Goal: Check status: Check status

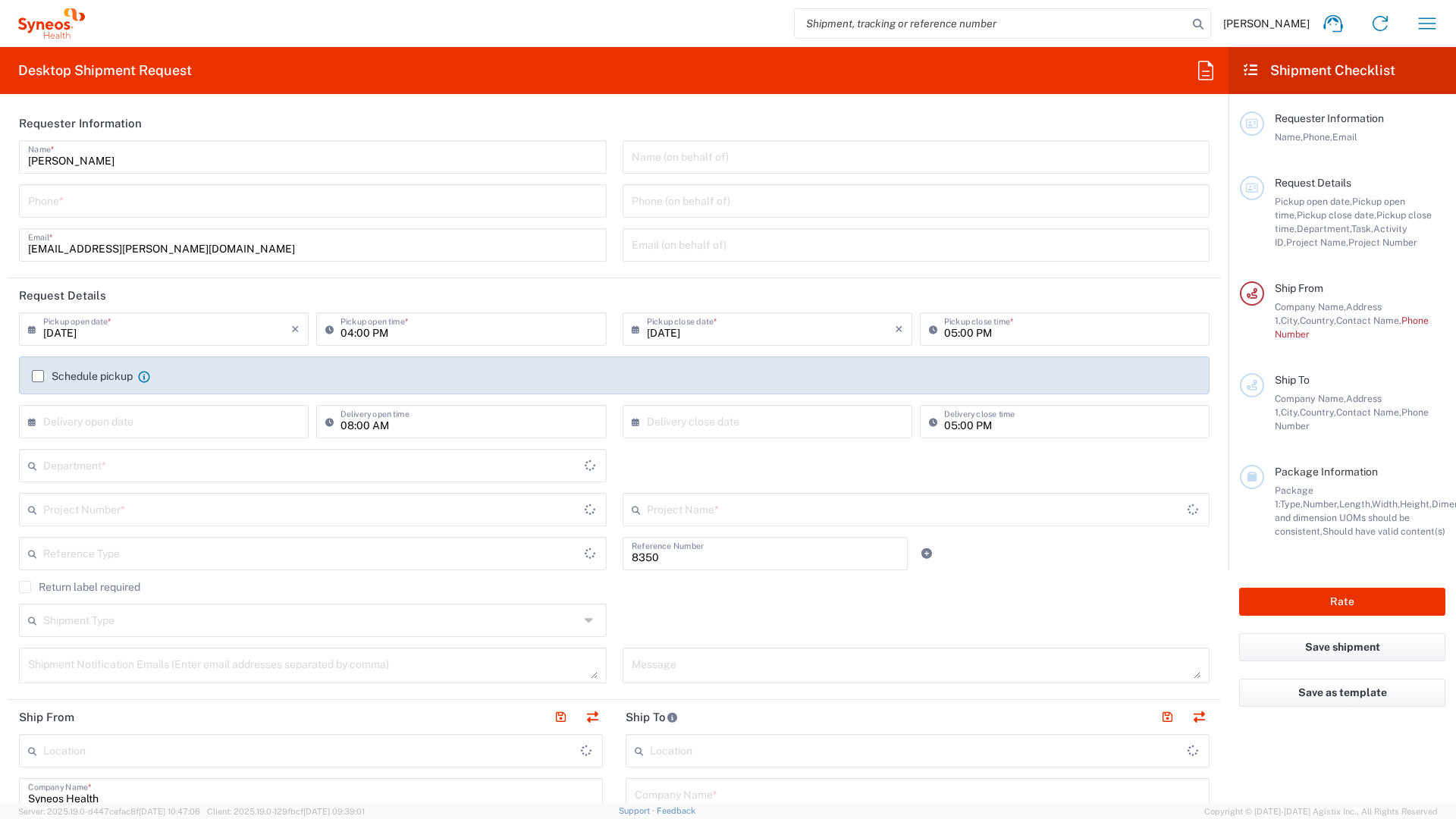
type input "Department"
type input "Île-de-France"
type input "[GEOGRAPHIC_DATA]"
type input "Syneos Health France SARL"
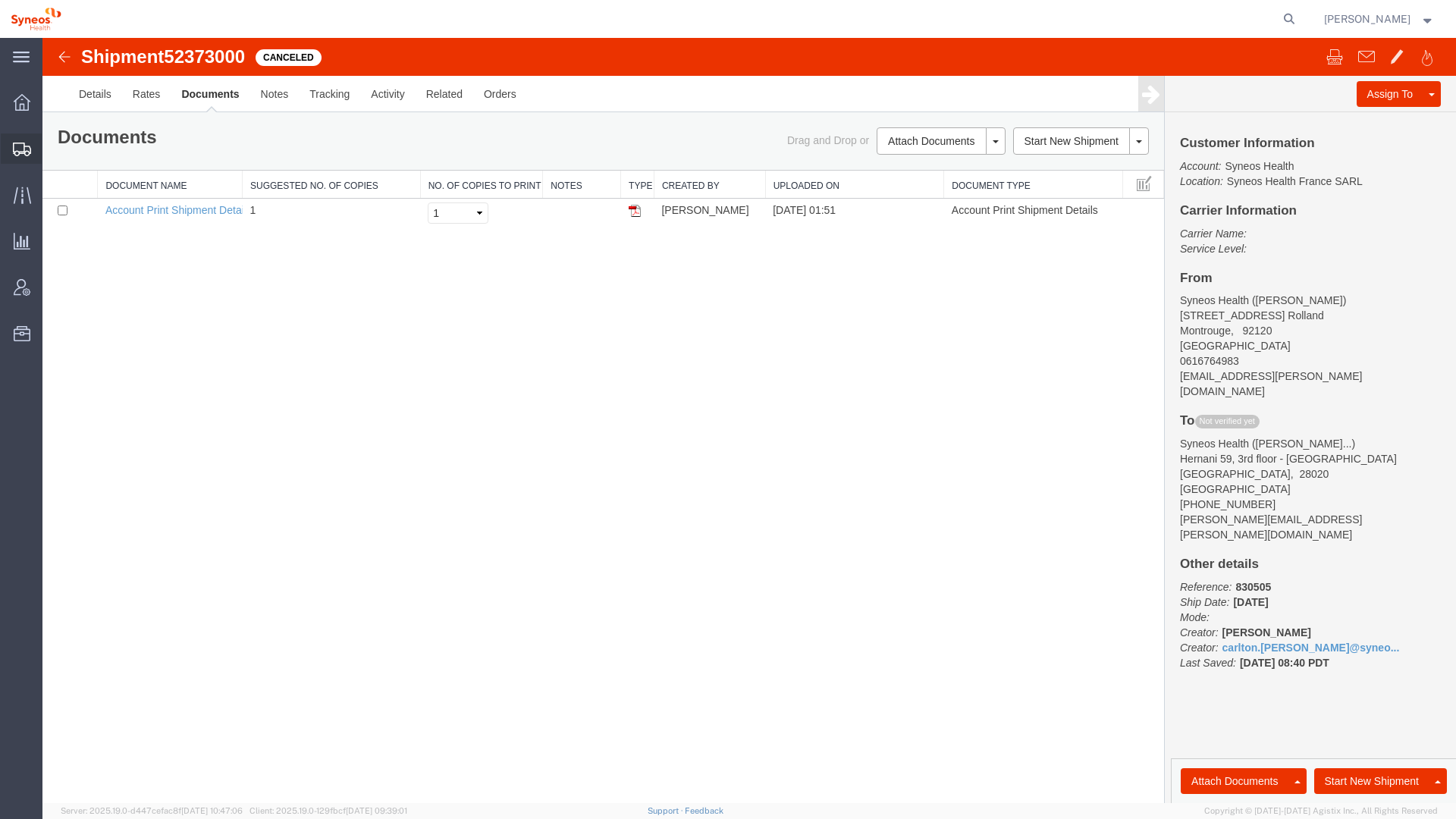
click at [0, 0] on span "Shipment Manager" at bounding box center [0, 0] width 0 height 0
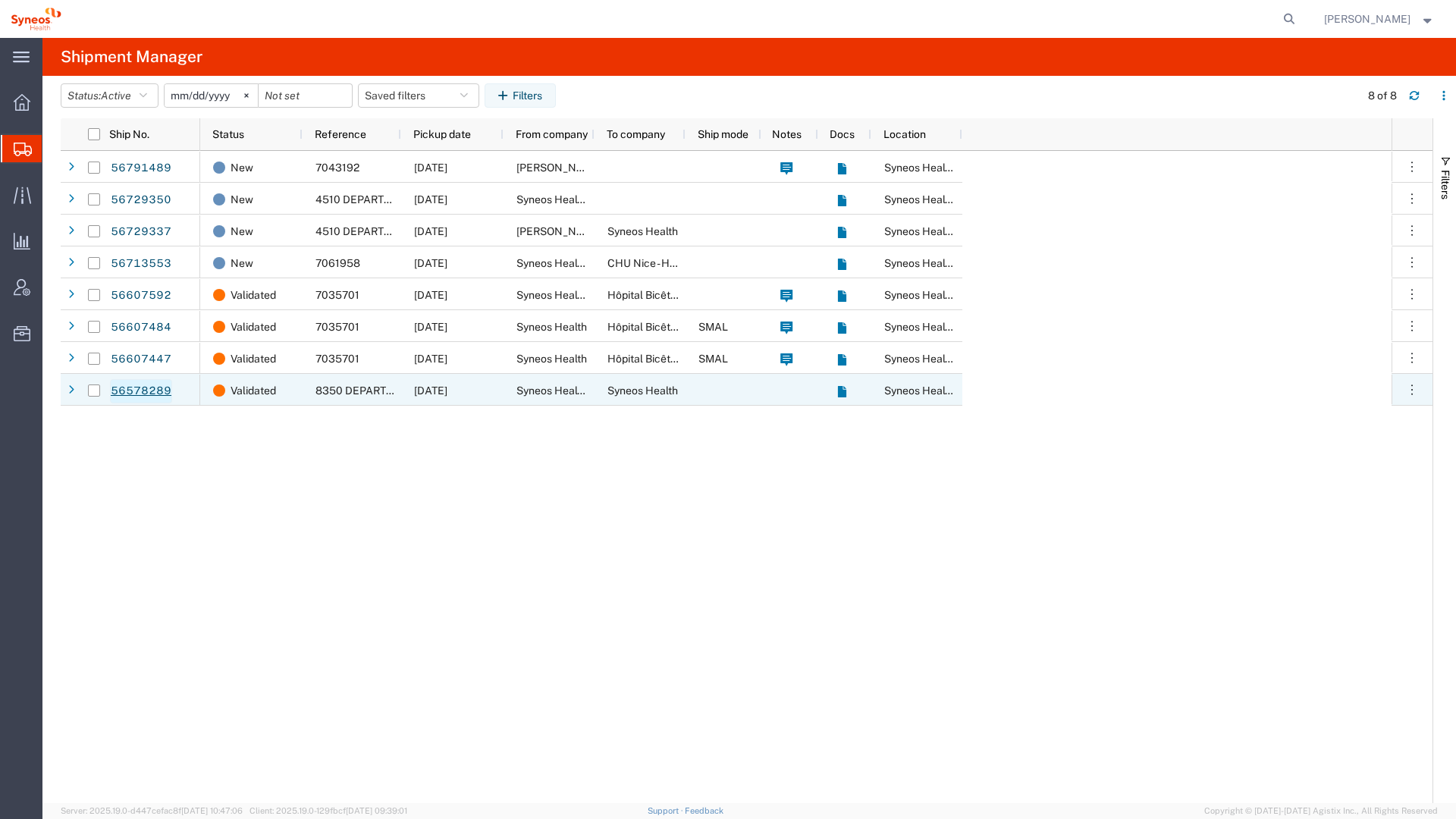
click at [161, 389] on link "56578289" at bounding box center [140, 391] width 62 height 24
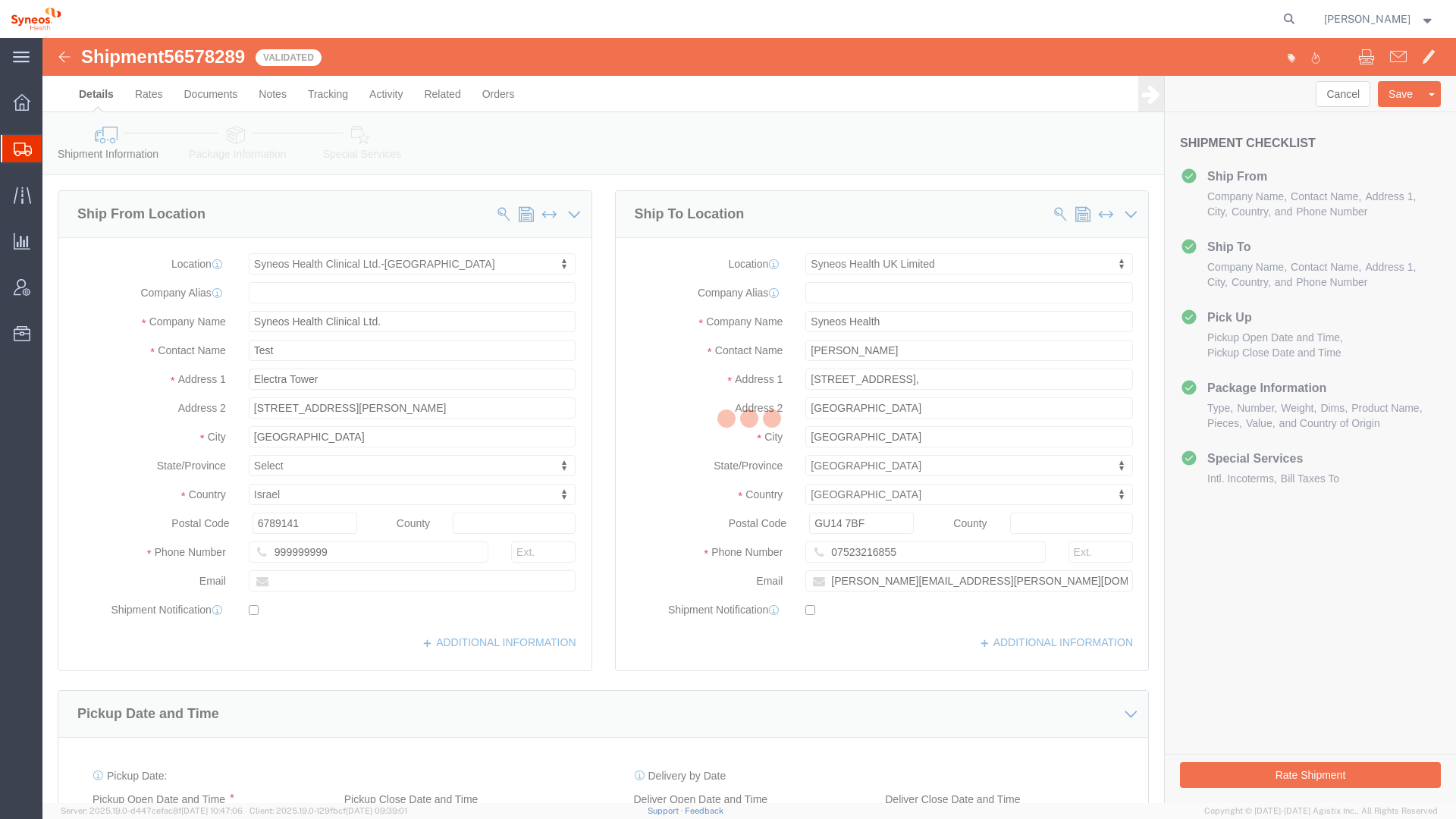
select select "48889"
select select "61570"
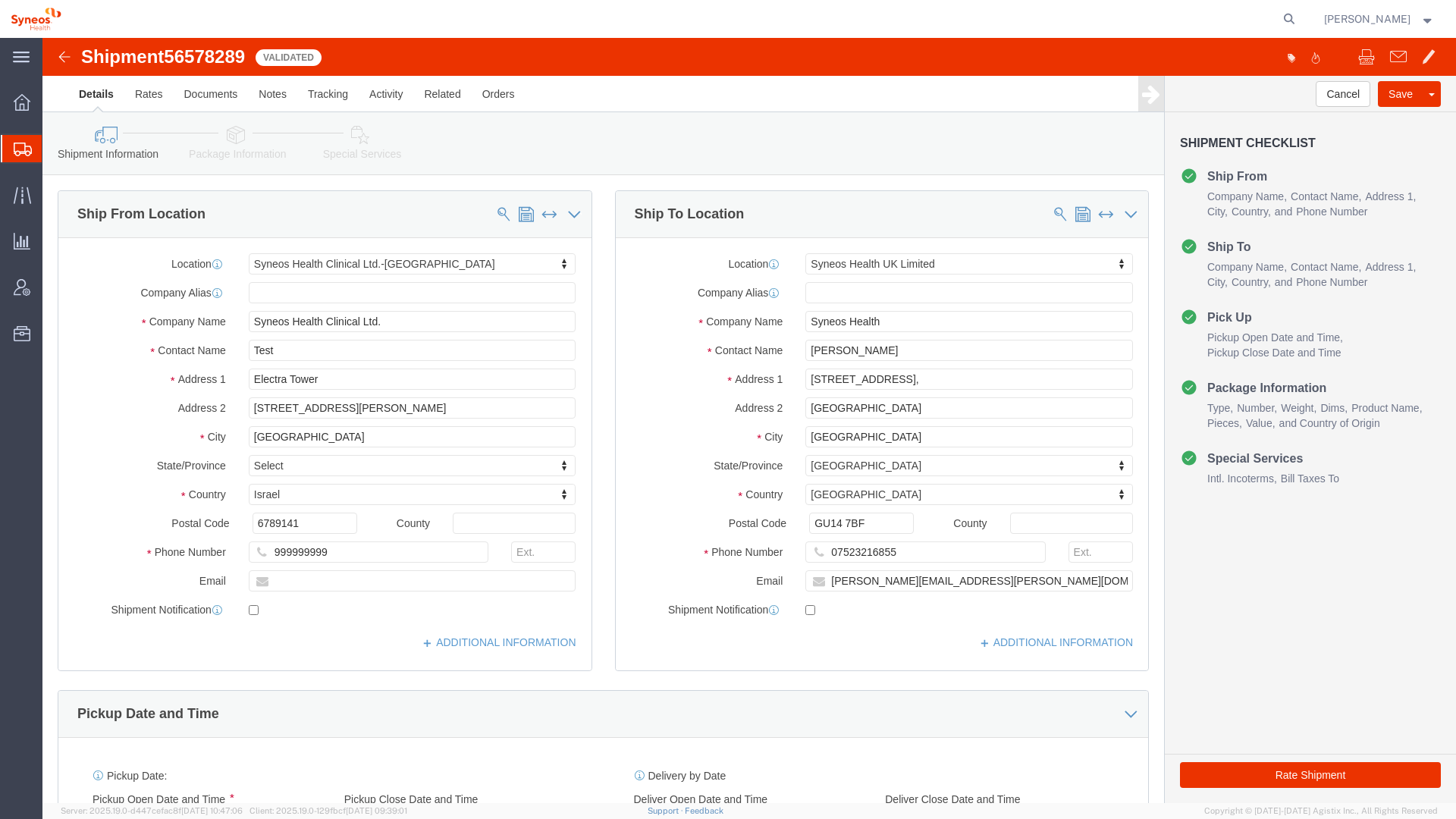
click div "Shipment 56578289 Validated"
click img
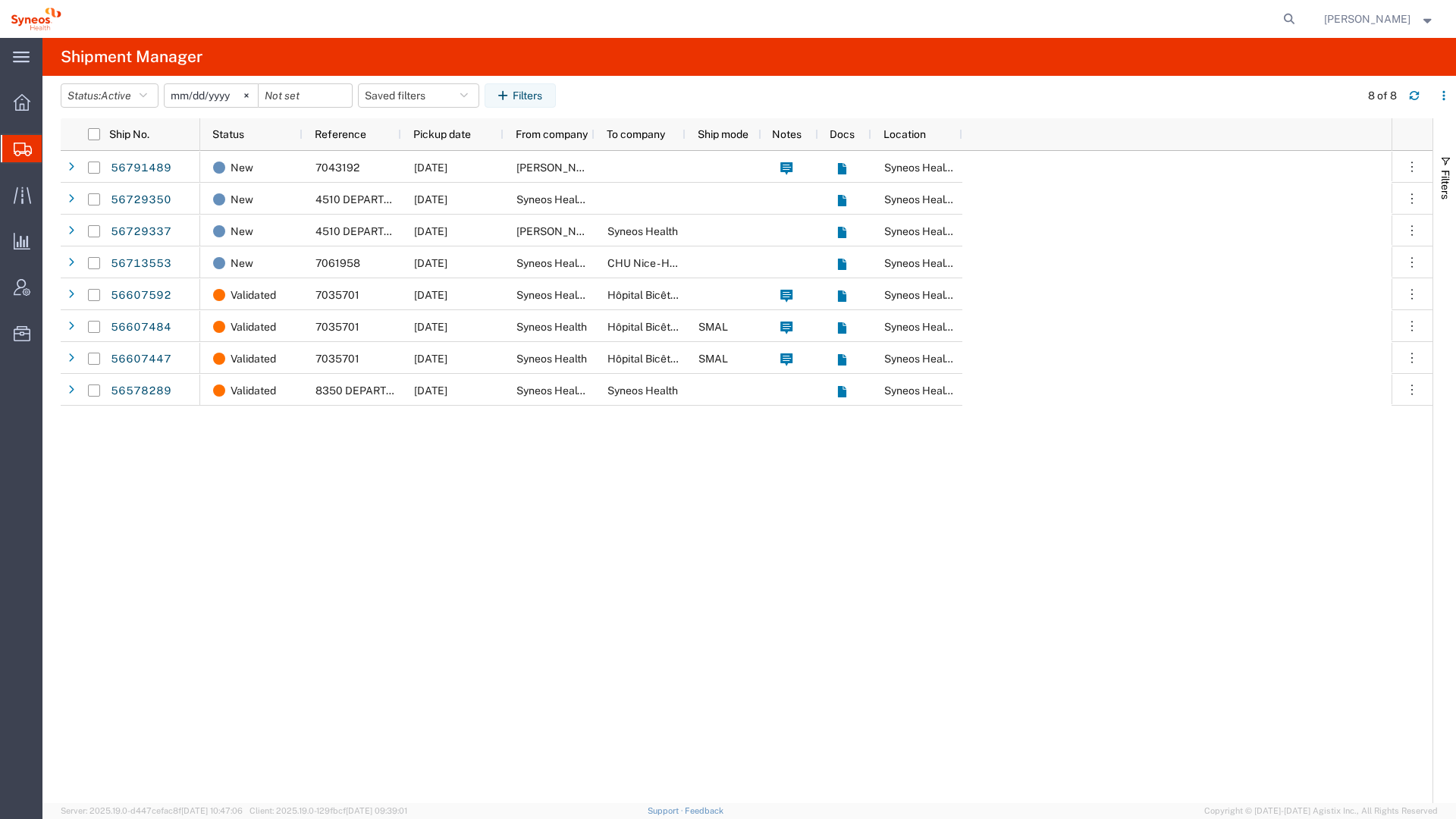
click at [177, 92] on input "[DATE]" at bounding box center [211, 95] width 94 height 23
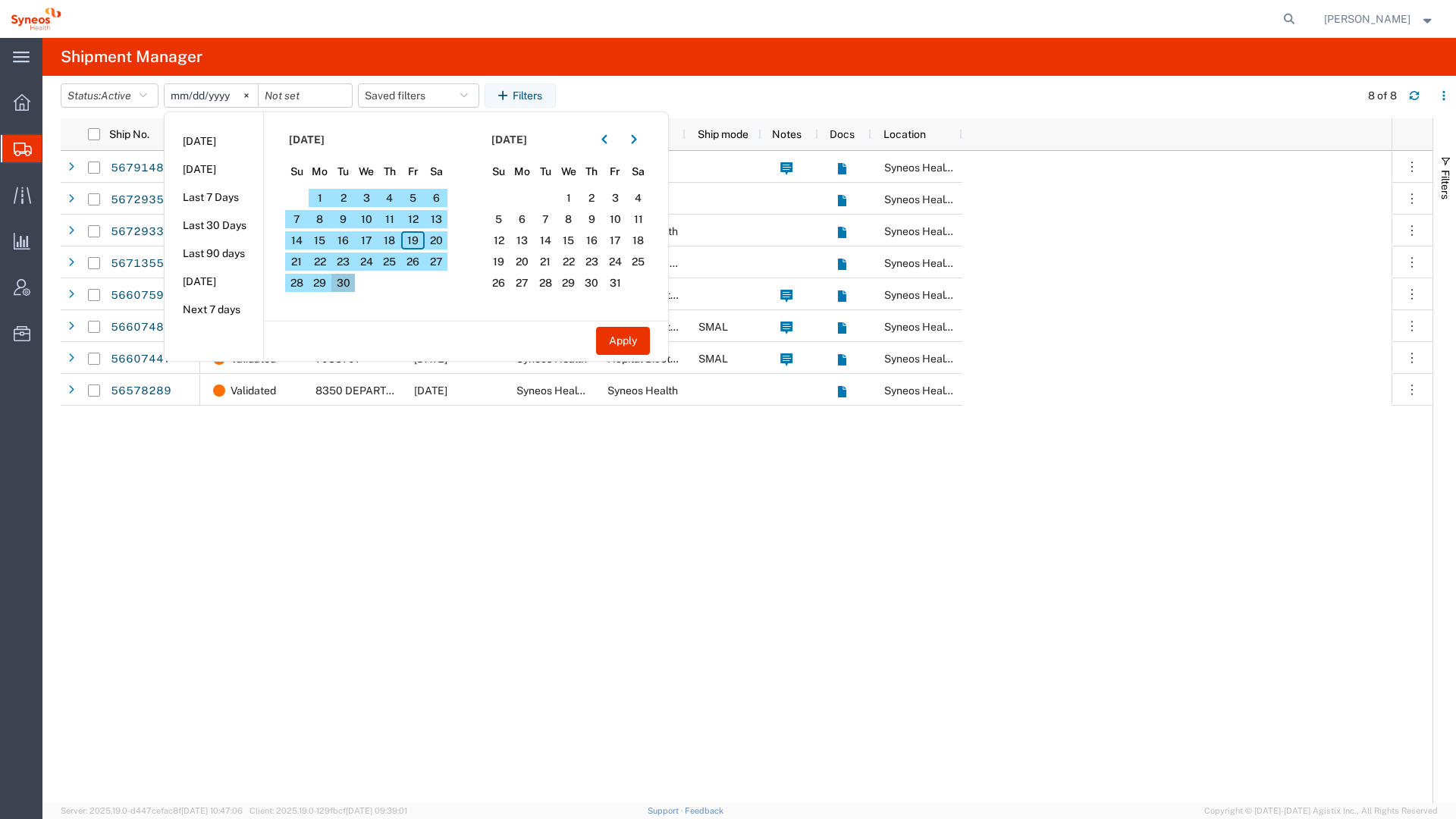
click at [352, 284] on span "30" at bounding box center [343, 282] width 23 height 19
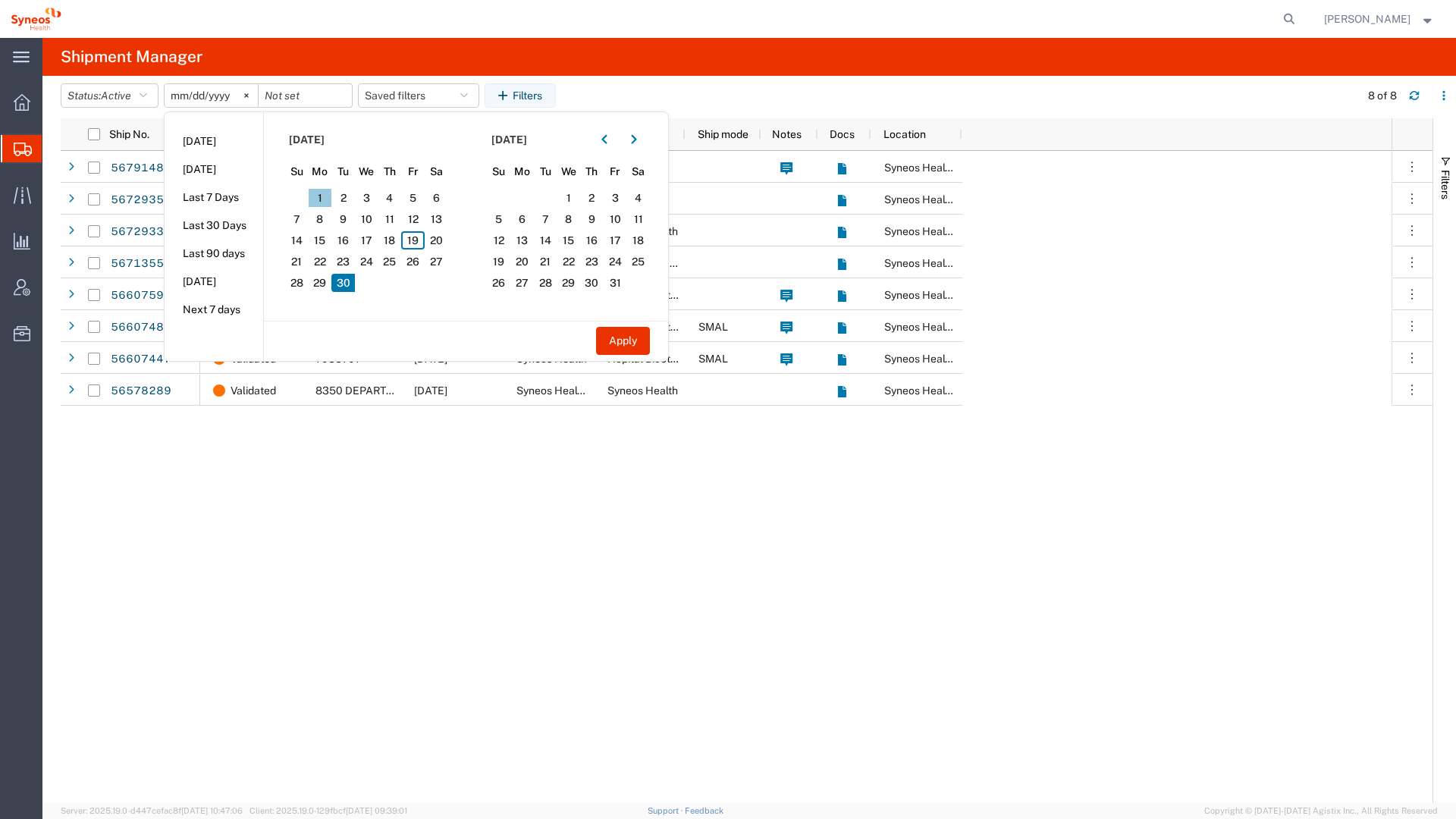
click at [326, 194] on span "1" at bounding box center [320, 198] width 23 height 19
click at [415, 243] on span "19" at bounding box center [412, 240] width 23 height 19
click at [330, 198] on span "1" at bounding box center [320, 198] width 23 height 19
click at [425, 240] on span "19" at bounding box center [412, 240] width 23 height 19
click at [333, 197] on span "1" at bounding box center [320, 198] width 23 height 19
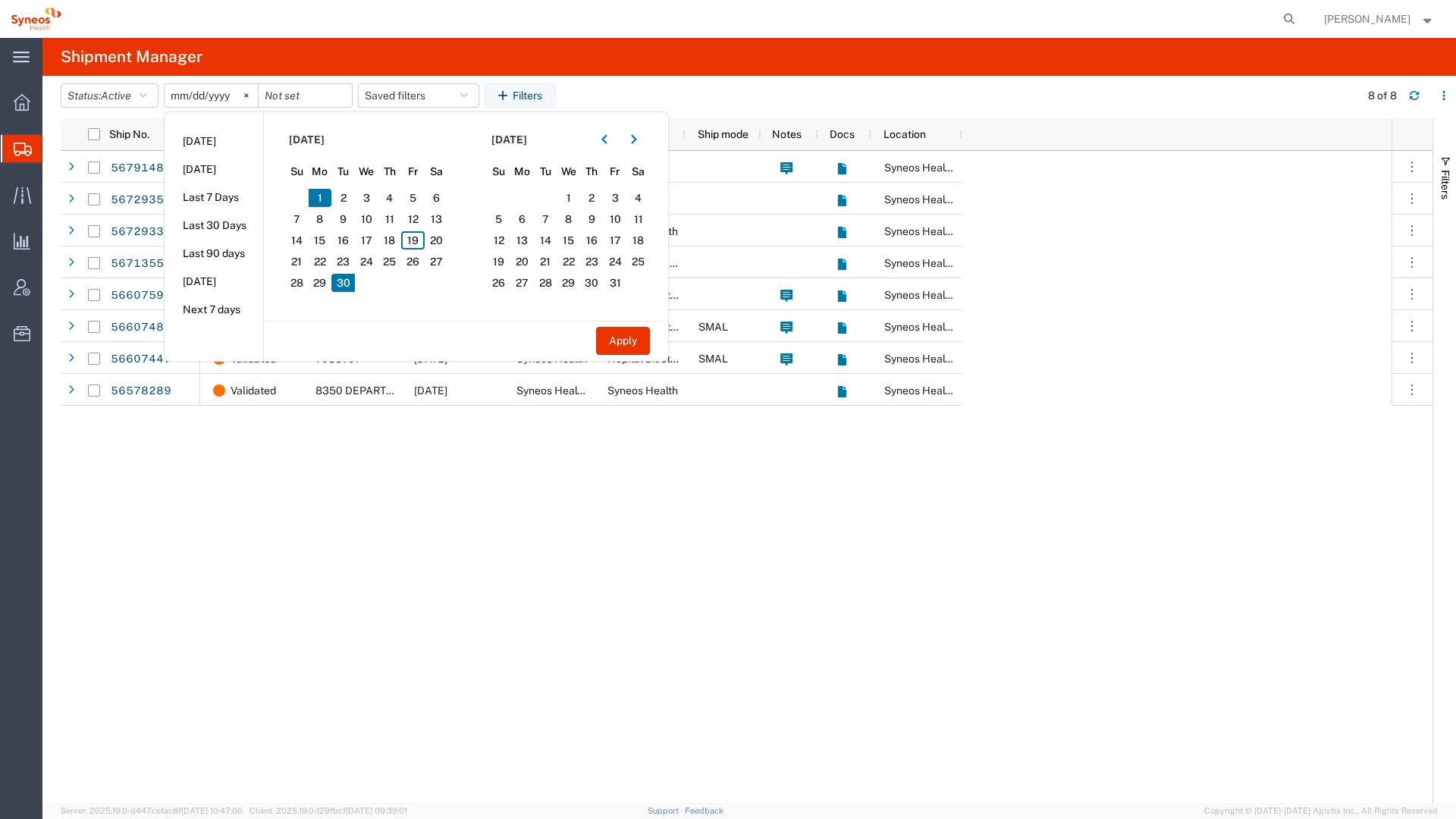
click at [353, 279] on span "30" at bounding box center [343, 282] width 23 height 19
click at [352, 283] on span "30" at bounding box center [343, 282] width 23 height 19
click at [410, 243] on span "19" at bounding box center [412, 240] width 23 height 19
click at [420, 244] on span "19" at bounding box center [412, 240] width 23 height 19
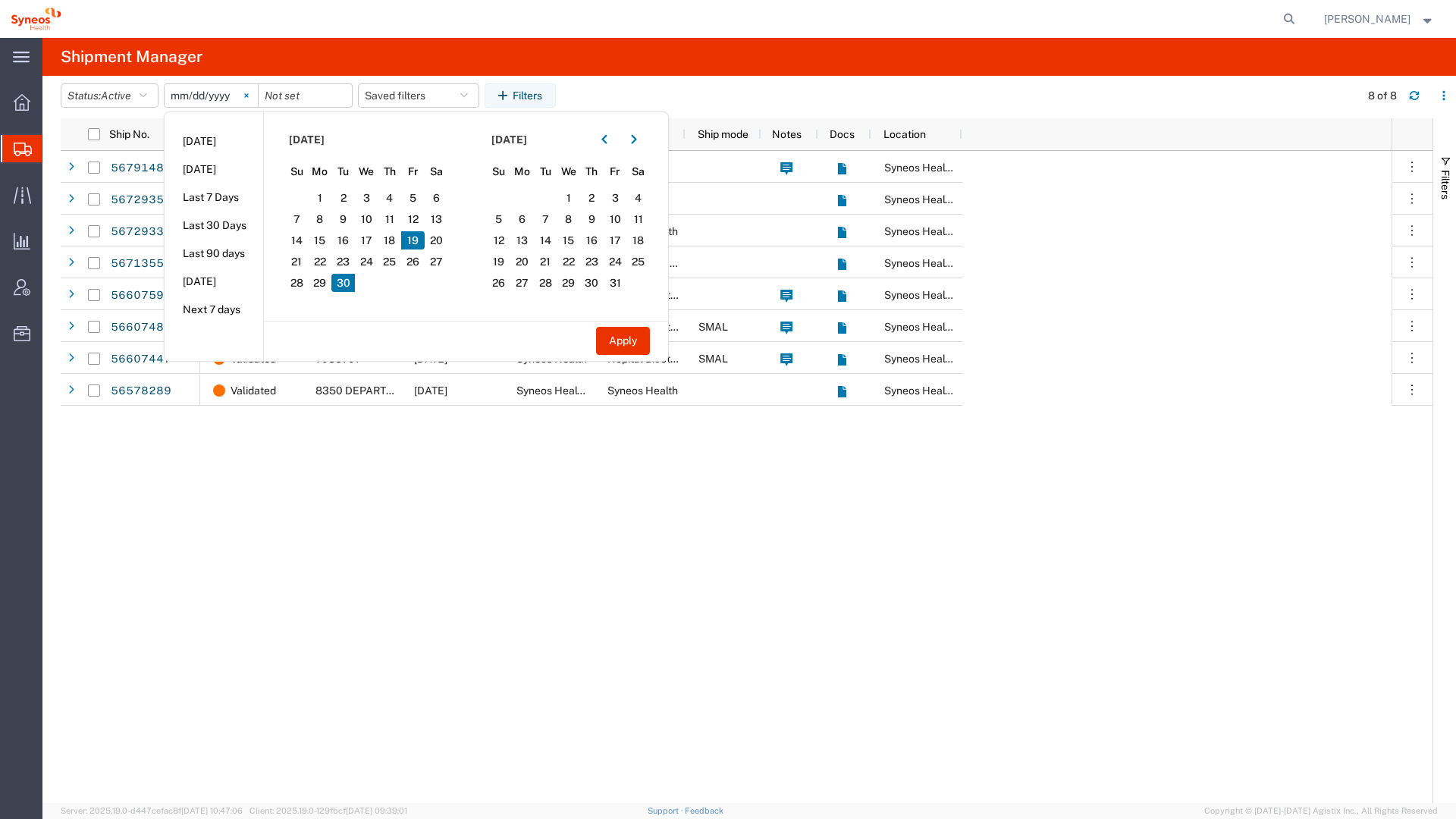
click at [254, 94] on svg-icon at bounding box center [246, 95] width 23 height 23
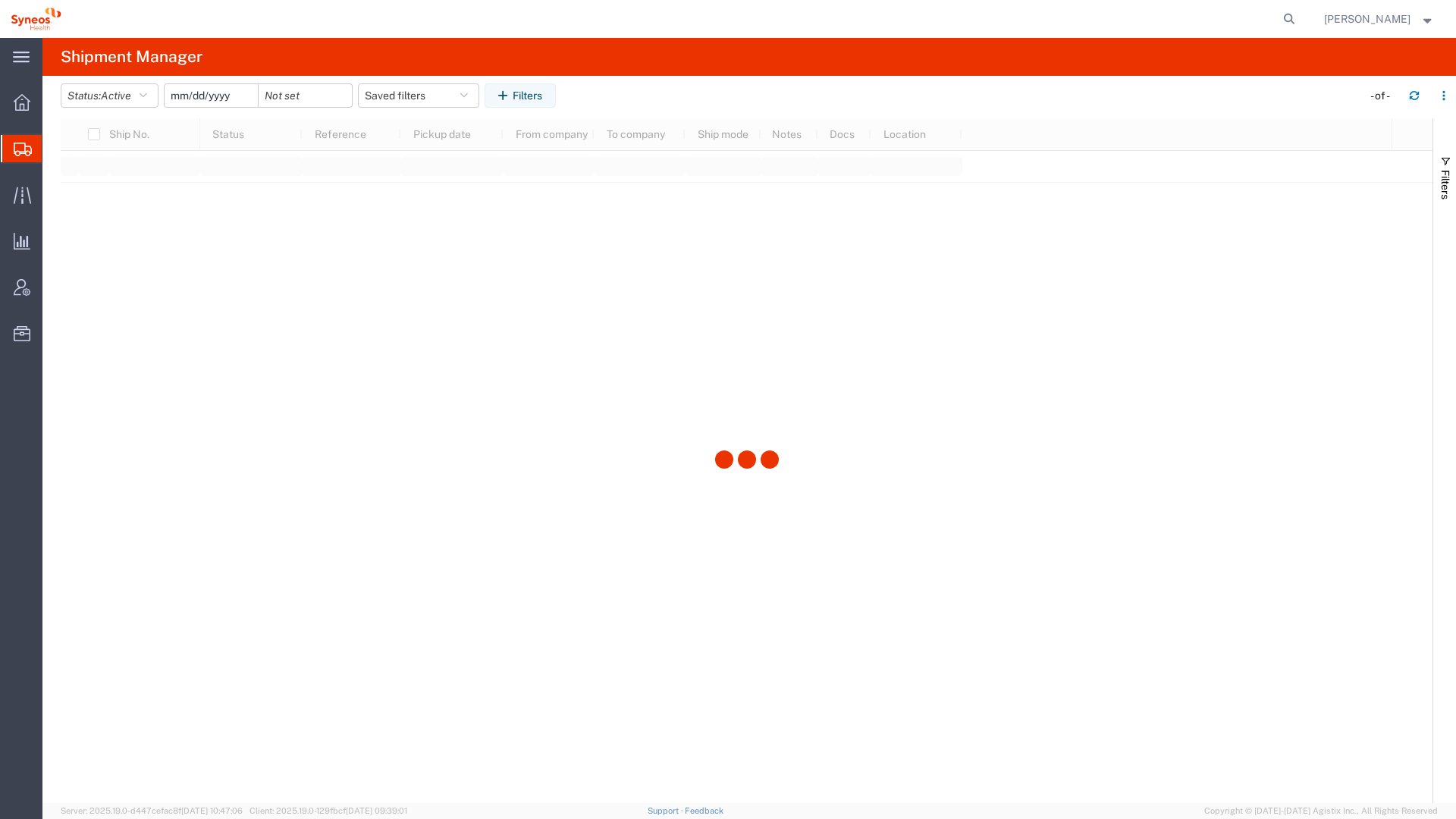
click at [240, 96] on input "date" at bounding box center [211, 95] width 94 height 23
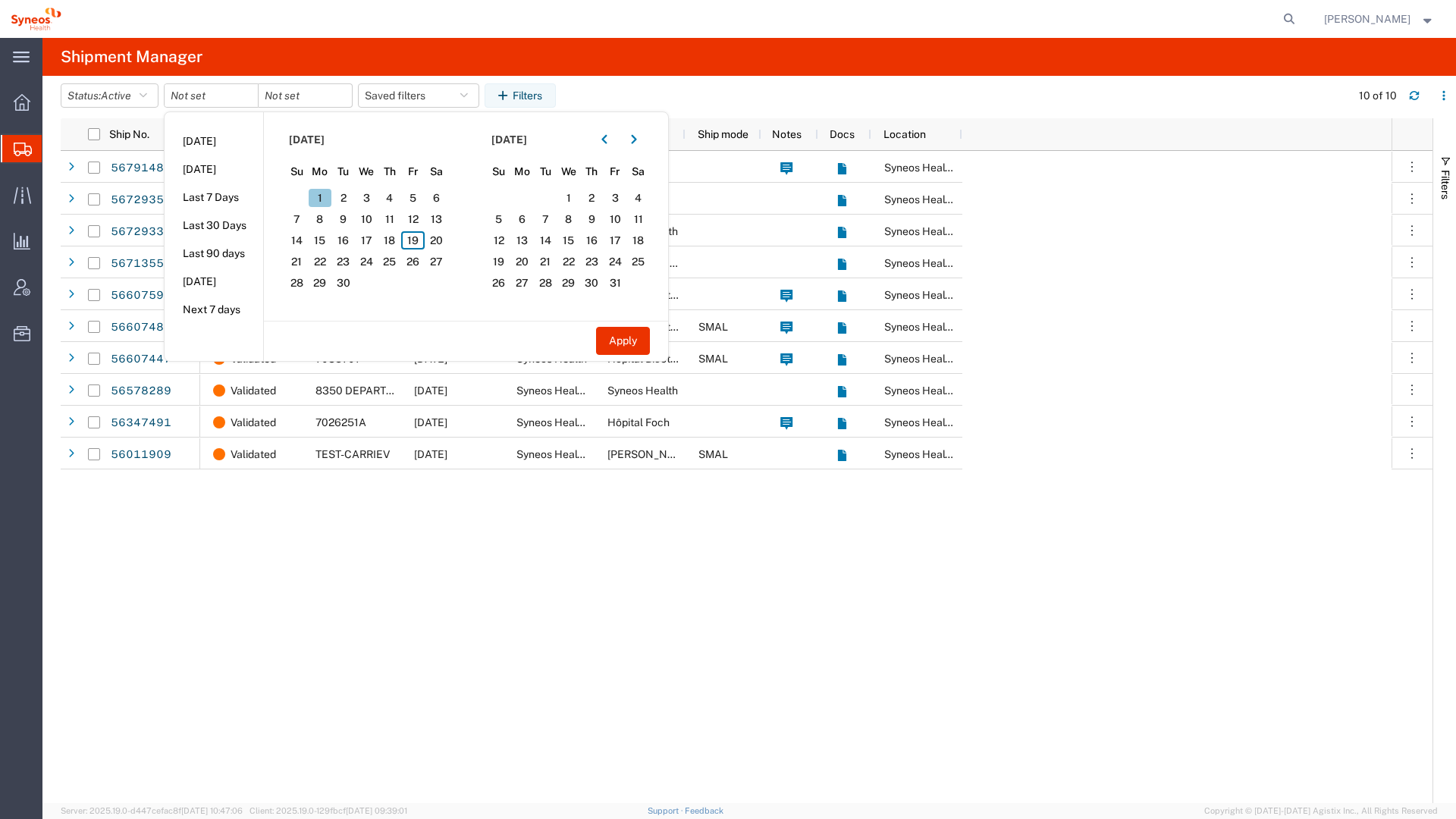
click at [320, 198] on span "1" at bounding box center [320, 198] width 23 height 19
click at [410, 234] on span "19" at bounding box center [412, 240] width 23 height 19
click at [630, 343] on button "Apply" at bounding box center [623, 341] width 54 height 28
type input "[DATE]"
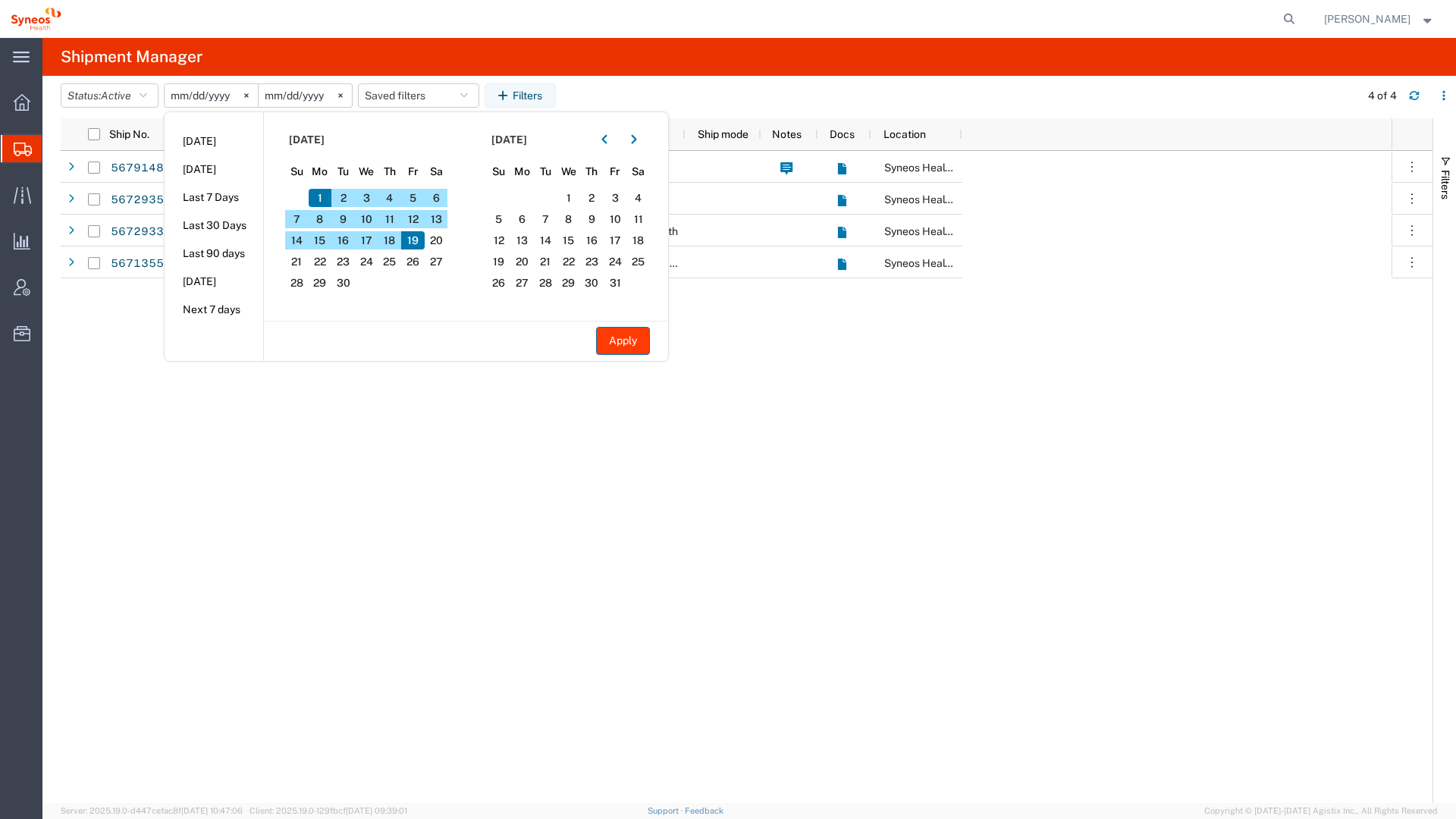
click at [630, 343] on button "Apply" at bounding box center [623, 341] width 54 height 28
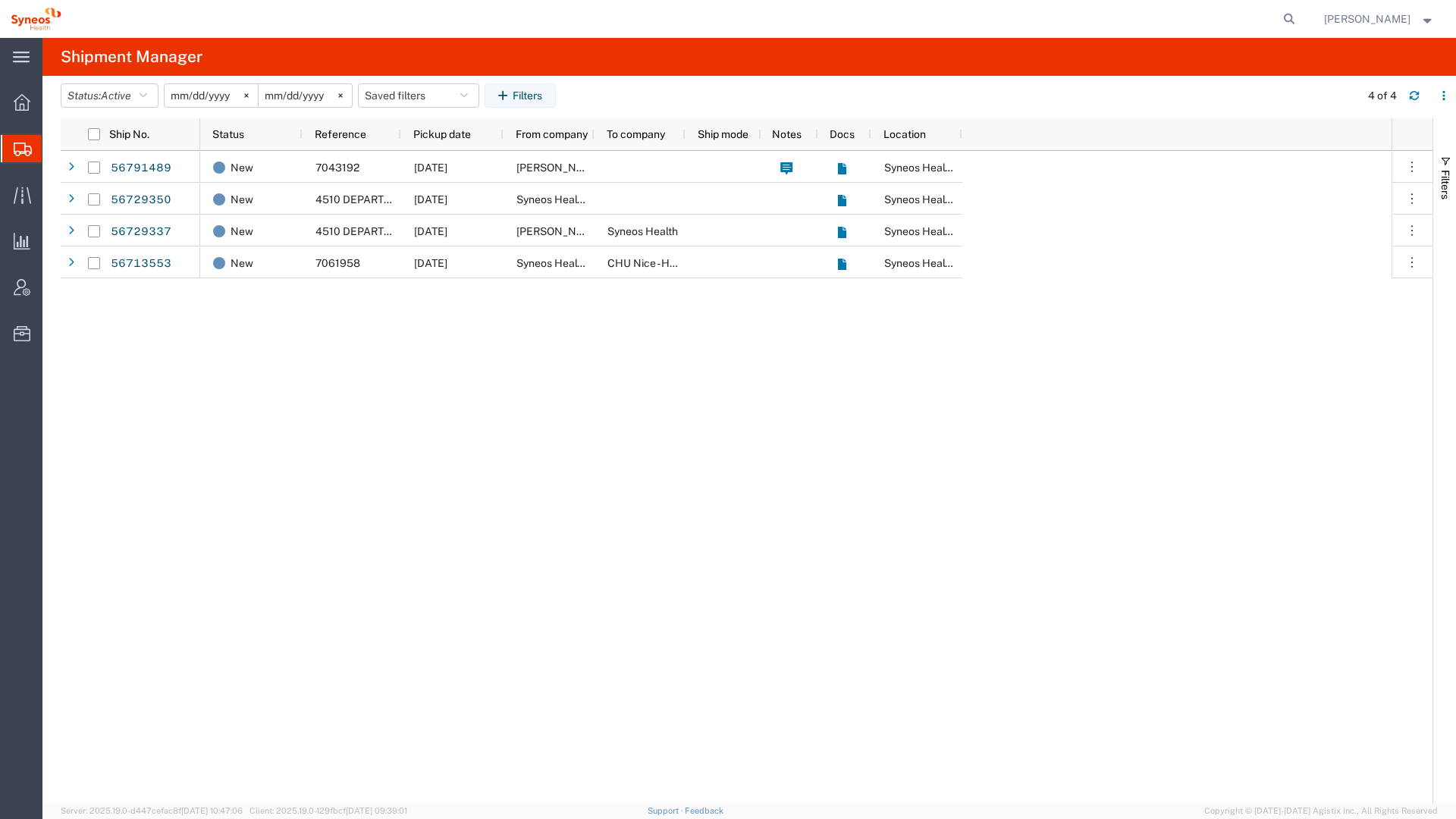
click at [178, 91] on input "[DATE]" at bounding box center [211, 95] width 94 height 23
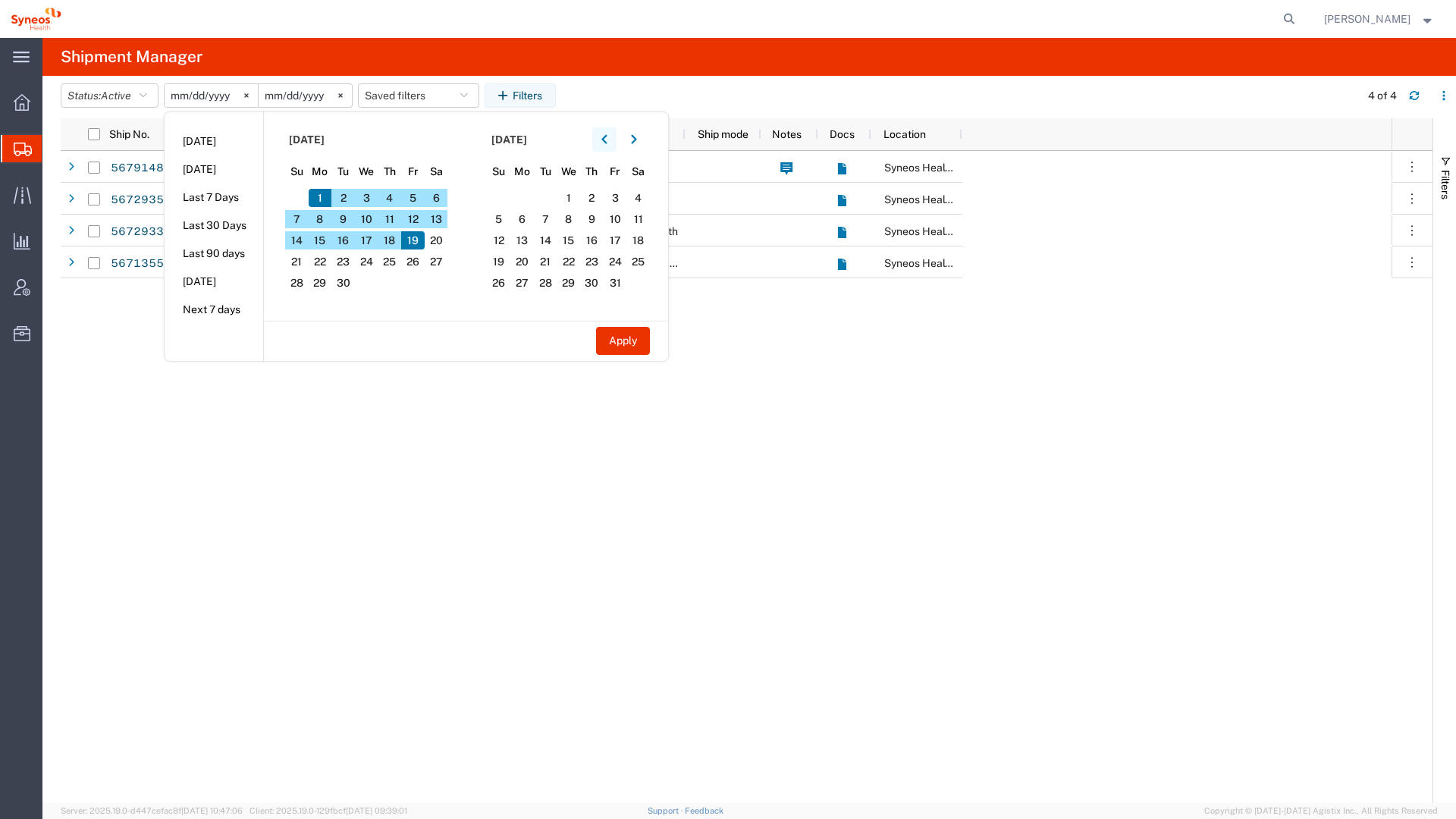
click at [613, 144] on button "button" at bounding box center [605, 140] width 24 height 24
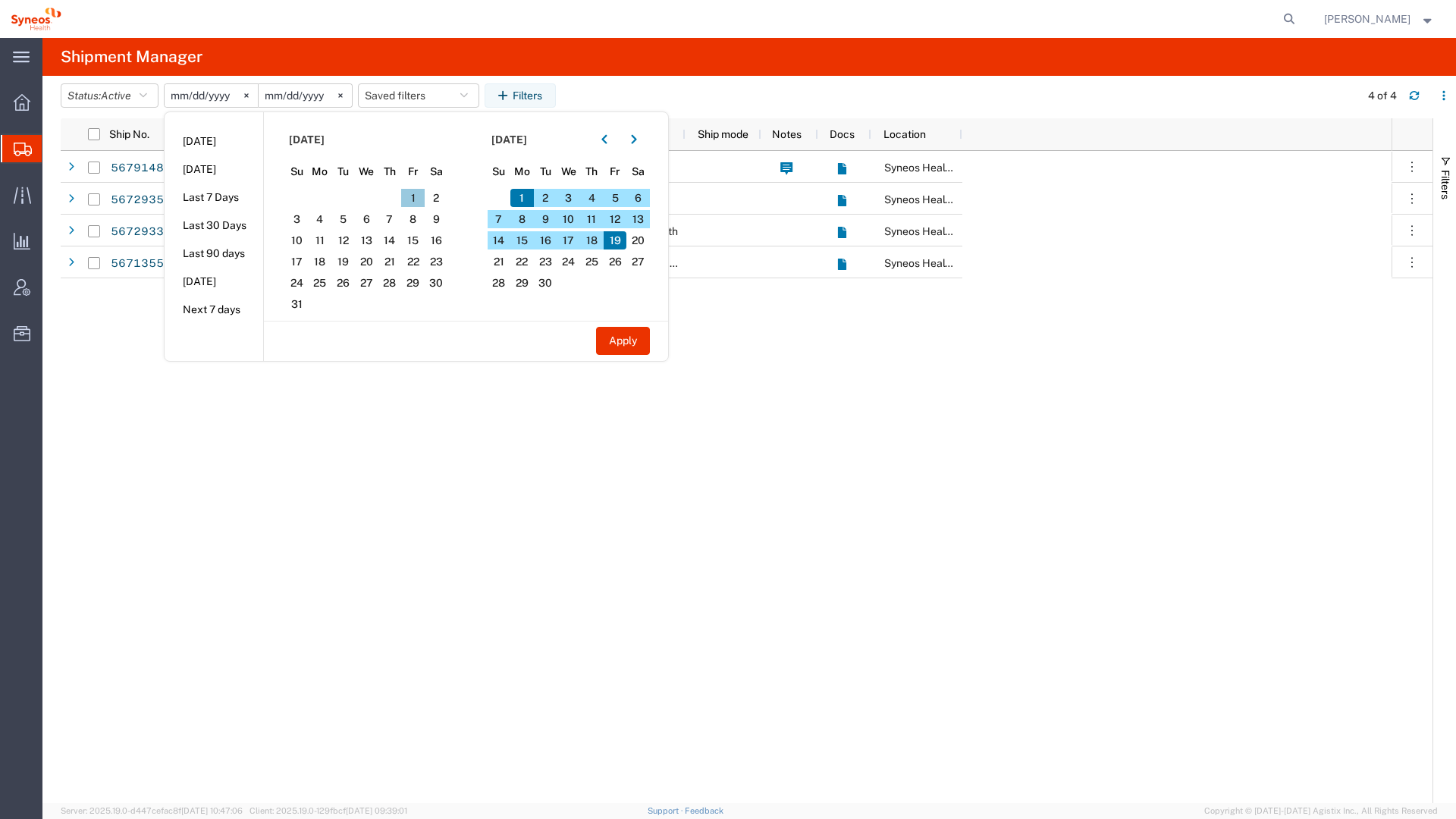
click at [412, 195] on span "1" at bounding box center [412, 198] width 23 height 19
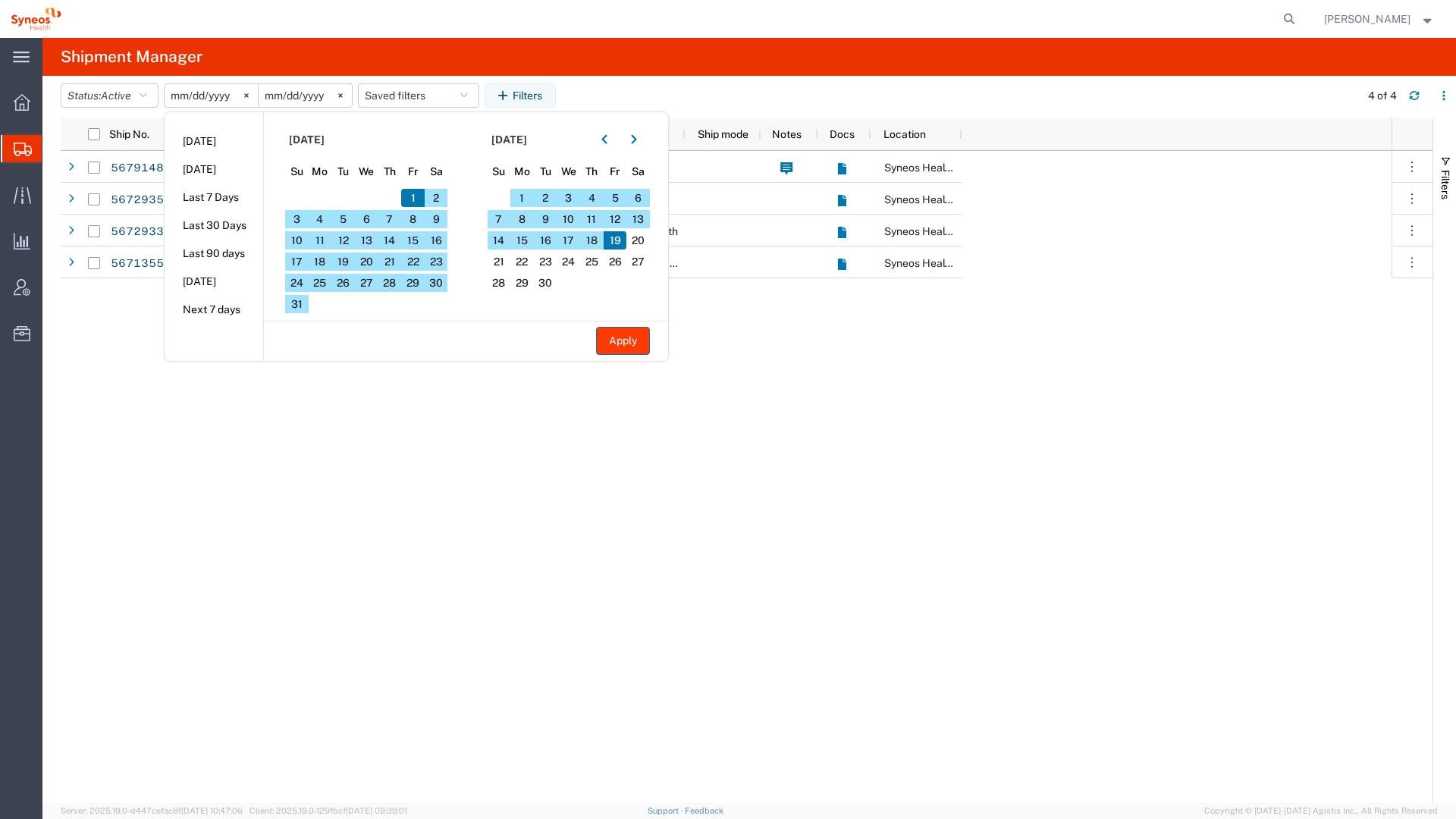
click at [609, 341] on button "Apply" at bounding box center [623, 341] width 54 height 28
type input "[DATE]"
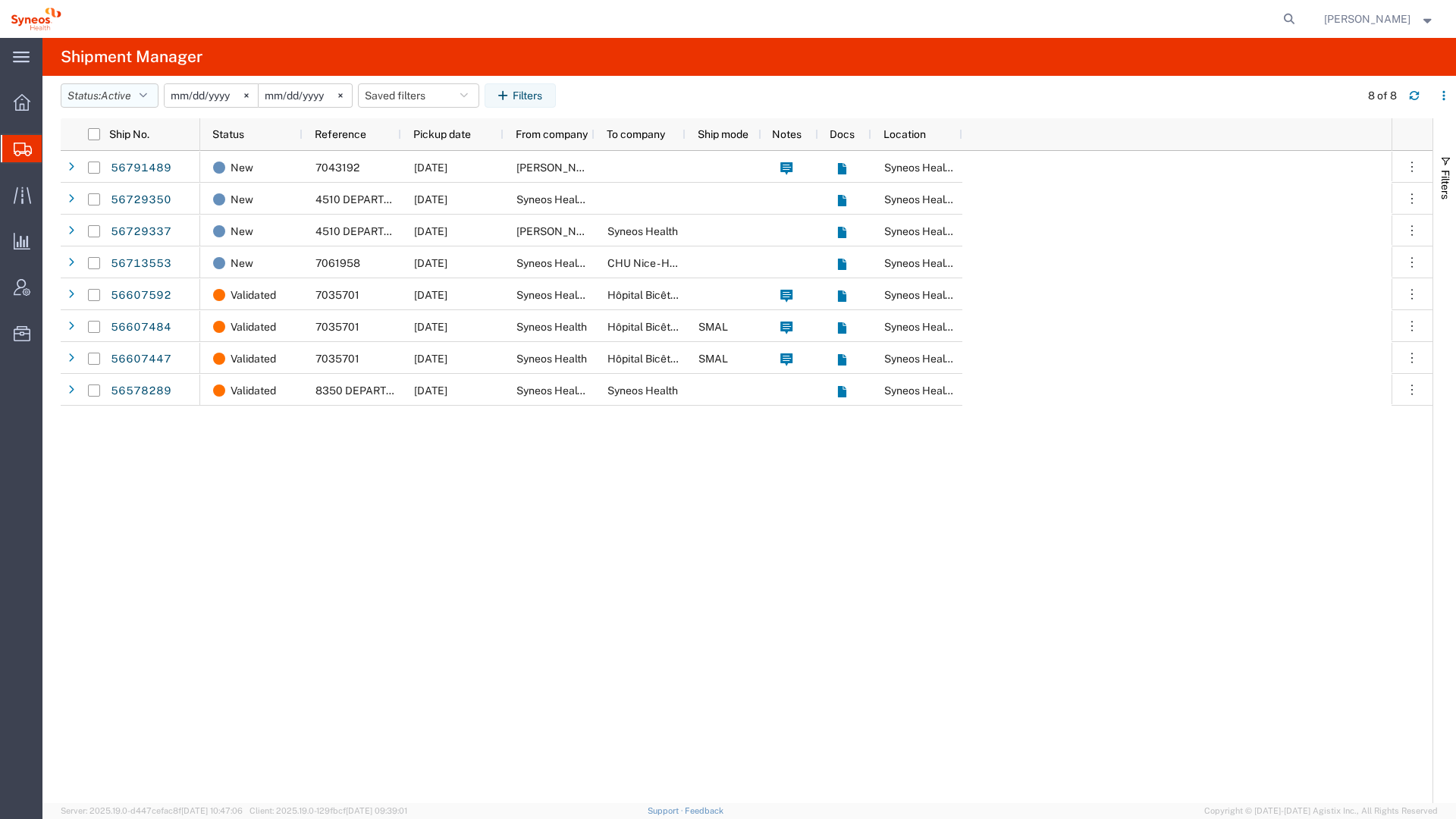
click at [158, 94] on button "Status: Active" at bounding box center [109, 95] width 98 height 24
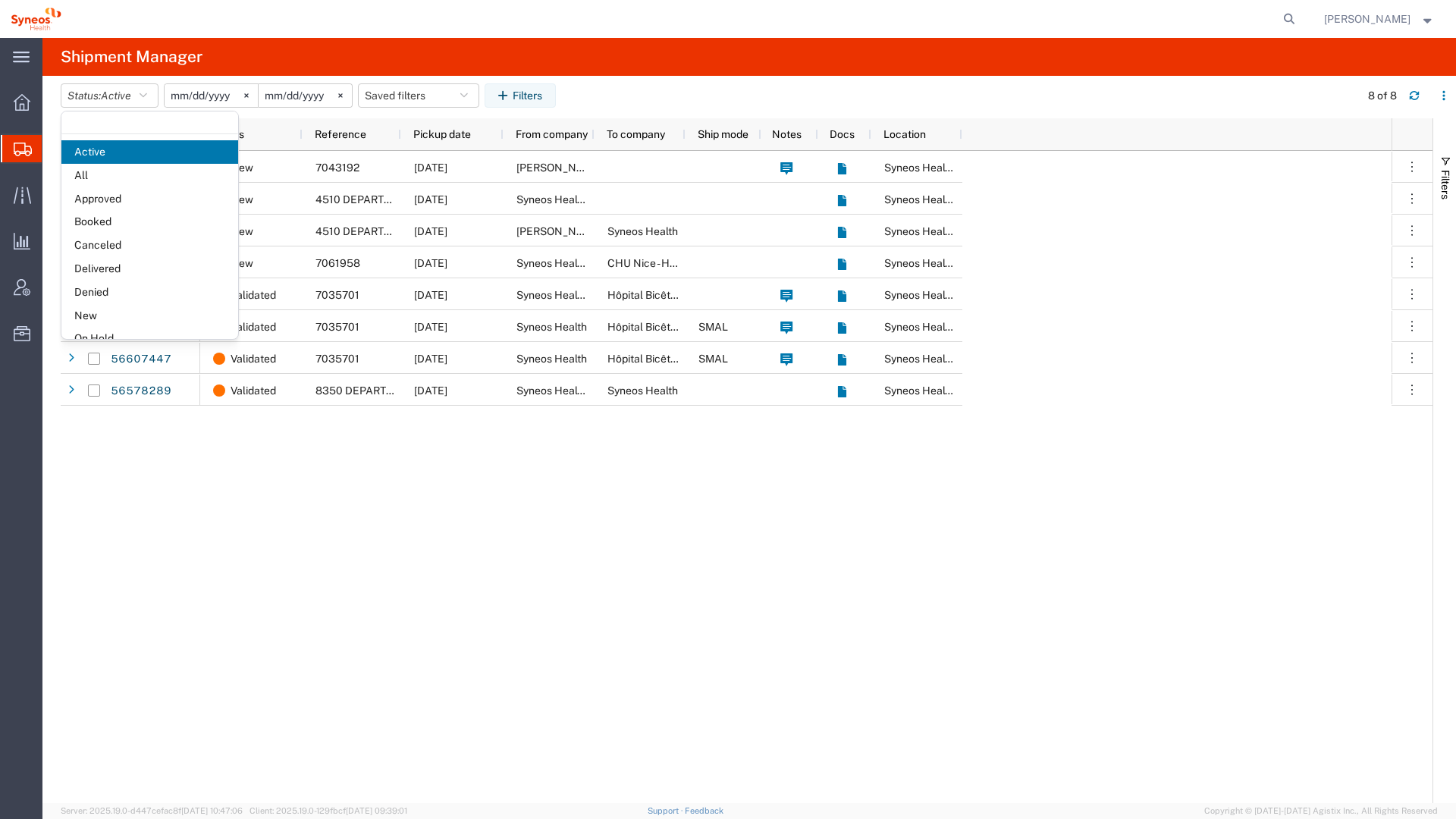
click at [119, 269] on span "Delivered" at bounding box center [149, 269] width 177 height 23
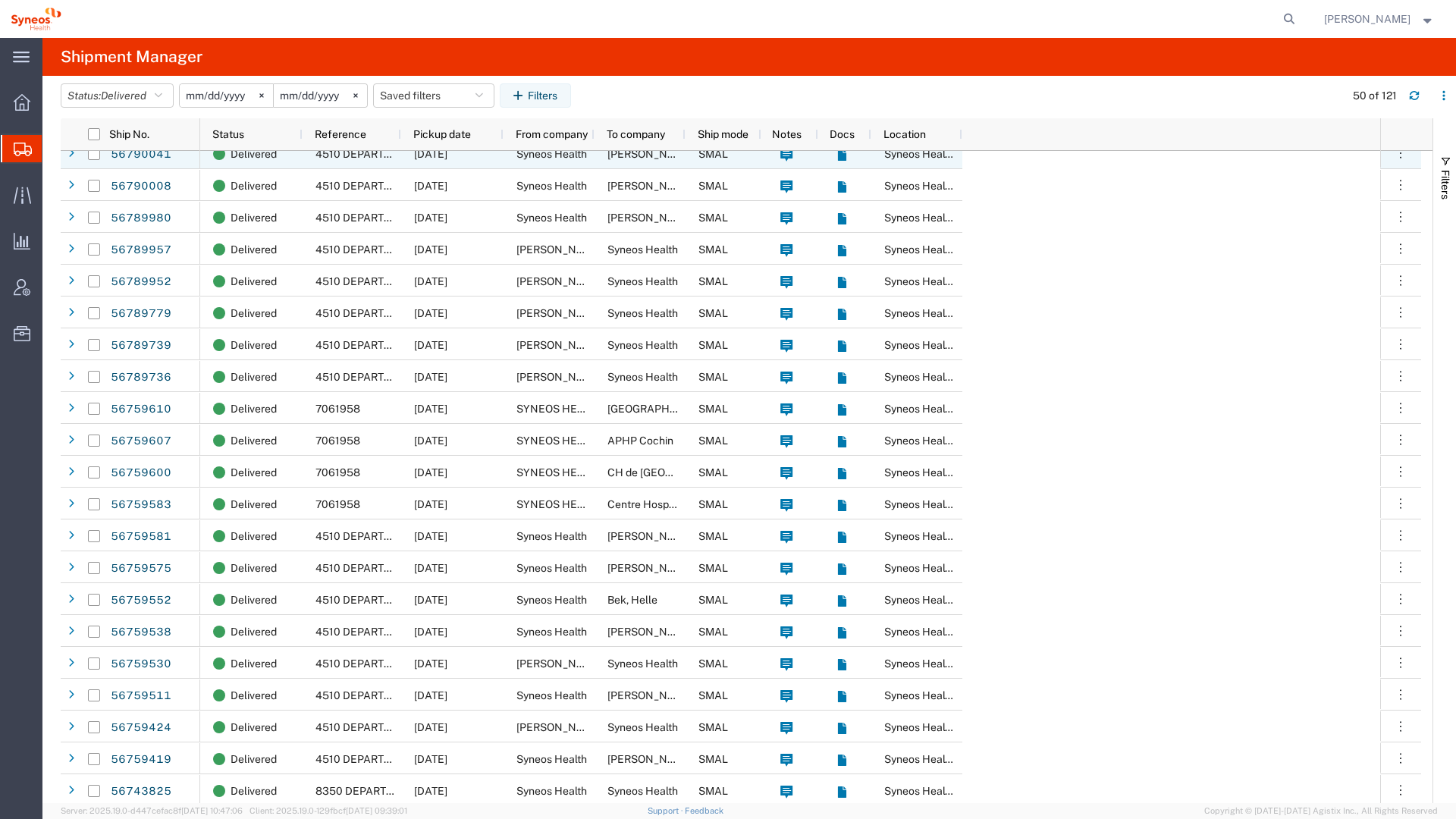
scroll to position [332, 0]
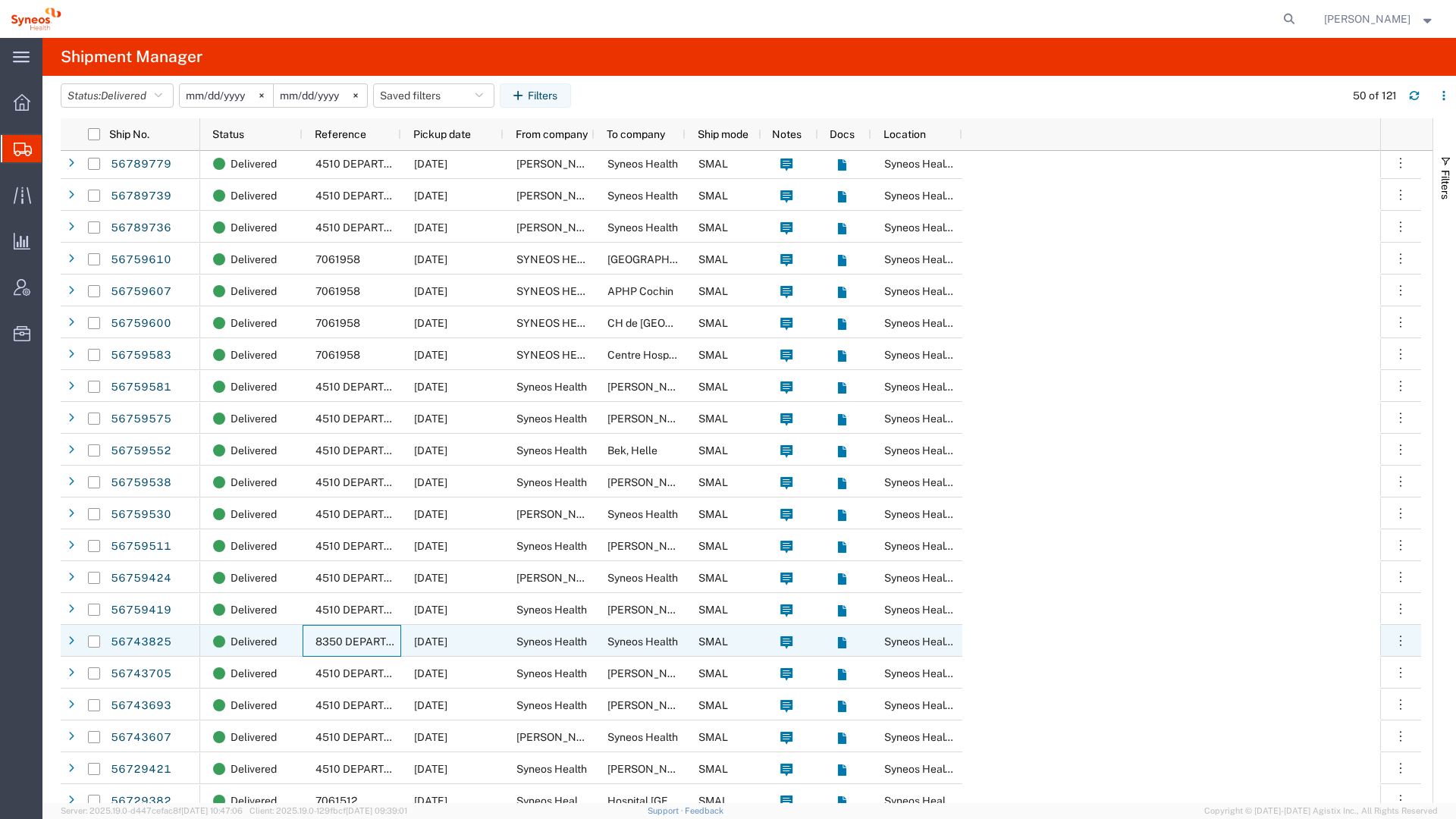
click at [327, 640] on span "8350 DEPARTMENTAL EXPENSE" at bounding box center [399, 641] width 166 height 12
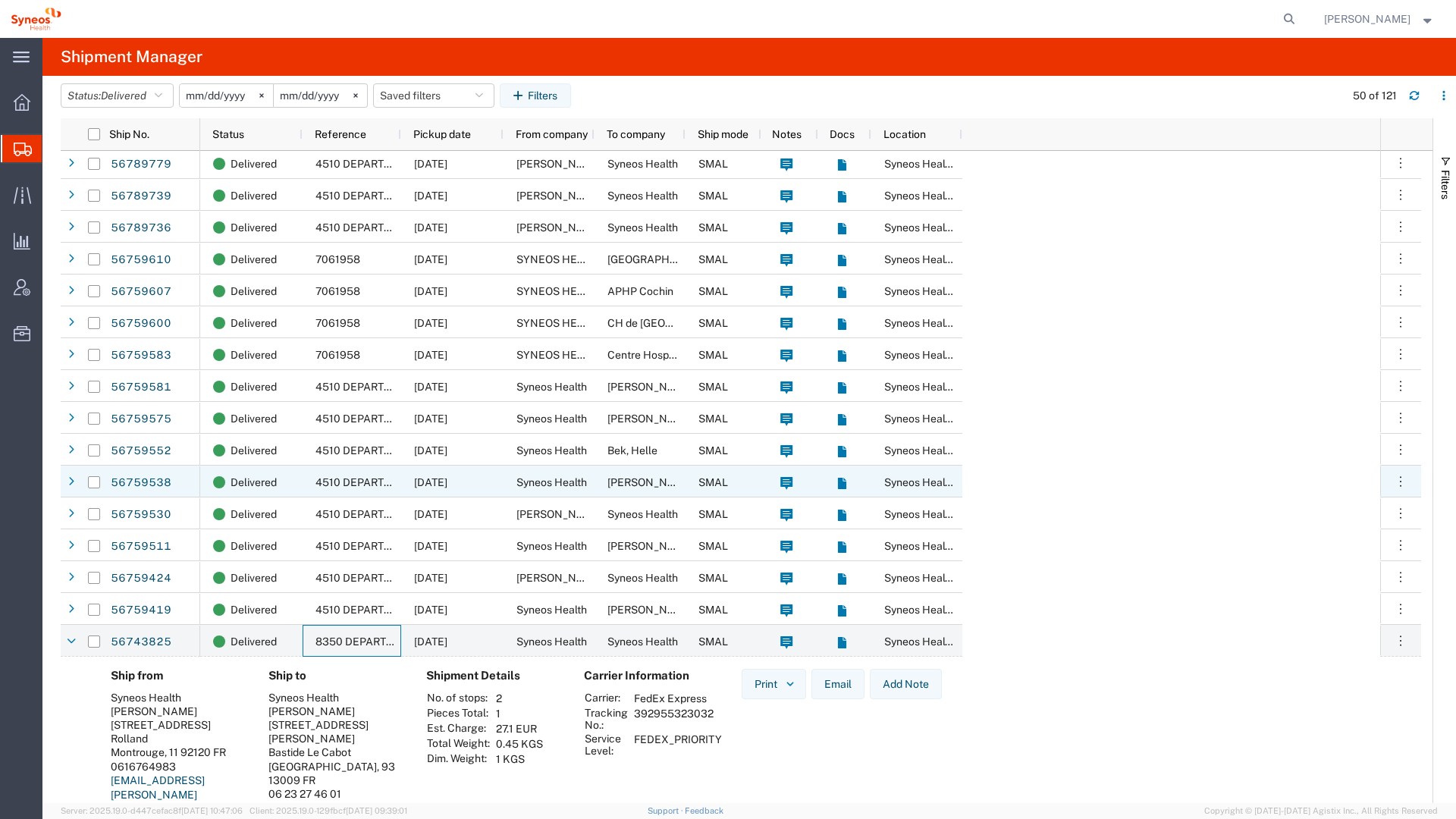
scroll to position [529, 0]
